Goal: Find contact information: Find contact information

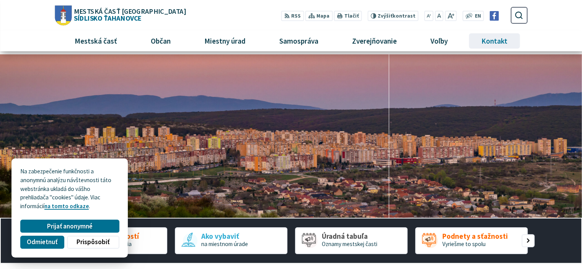
click at [492, 39] on span "Kontakt" at bounding box center [495, 41] width 32 height 21
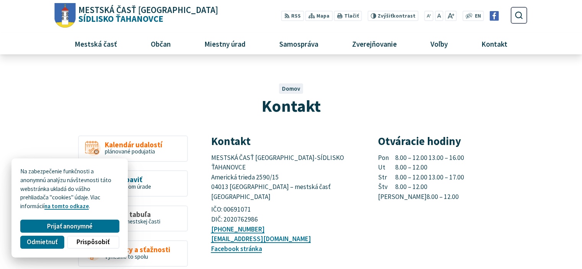
click at [199, 103] on h1 "Kontakt" at bounding box center [291, 106] width 426 height 18
click at [318, 79] on div "Kontakt Domov Kontakt" at bounding box center [291, 92] width 473 height 52
click at [308, 78] on div "Kontakt Domov Kontakt" at bounding box center [291, 92] width 473 height 52
drag, startPoint x: 235, startPoint y: 99, endPoint x: 218, endPoint y: 90, distance: 19.7
click at [234, 98] on h1 "Kontakt" at bounding box center [291, 106] width 426 height 18
